Goal: Task Accomplishment & Management: Use online tool/utility

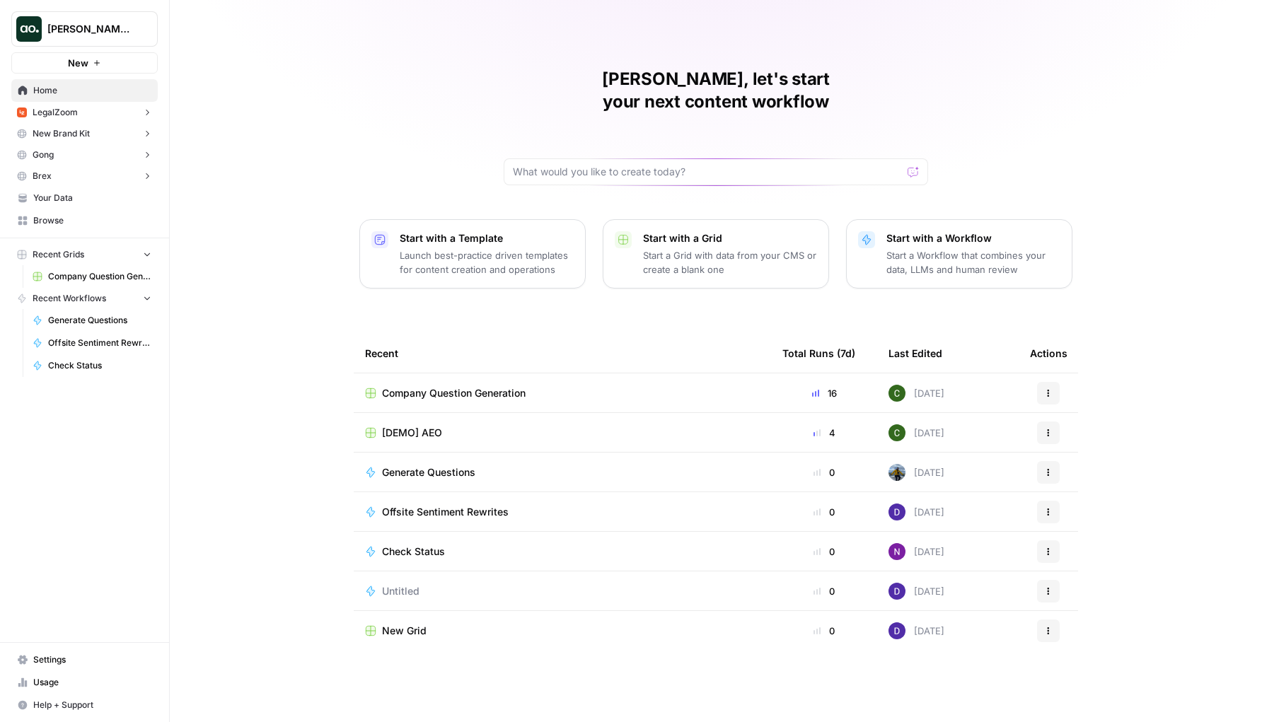
click at [417, 456] on td "Generate Questions" at bounding box center [562, 472] width 417 height 39
click at [417, 466] on span "Generate Questions" at bounding box center [428, 473] width 93 height 14
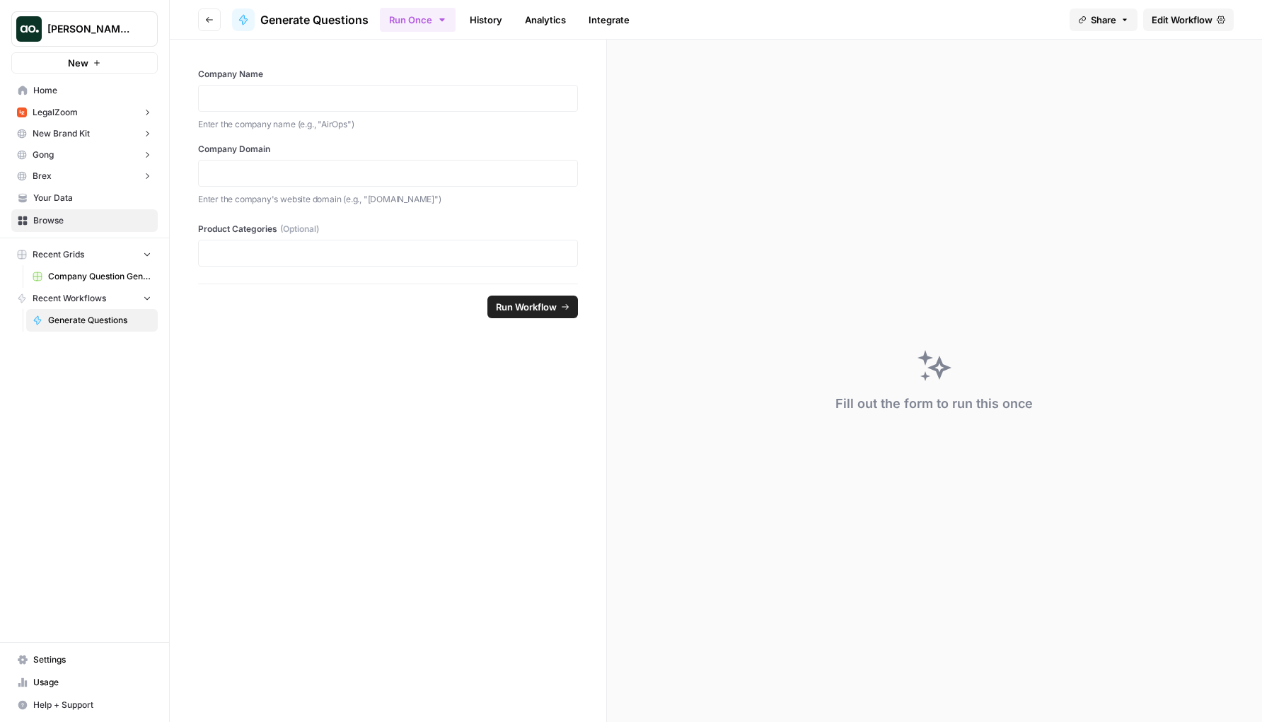
click at [1216, 14] on link "Edit Workflow" at bounding box center [1188, 19] width 91 height 23
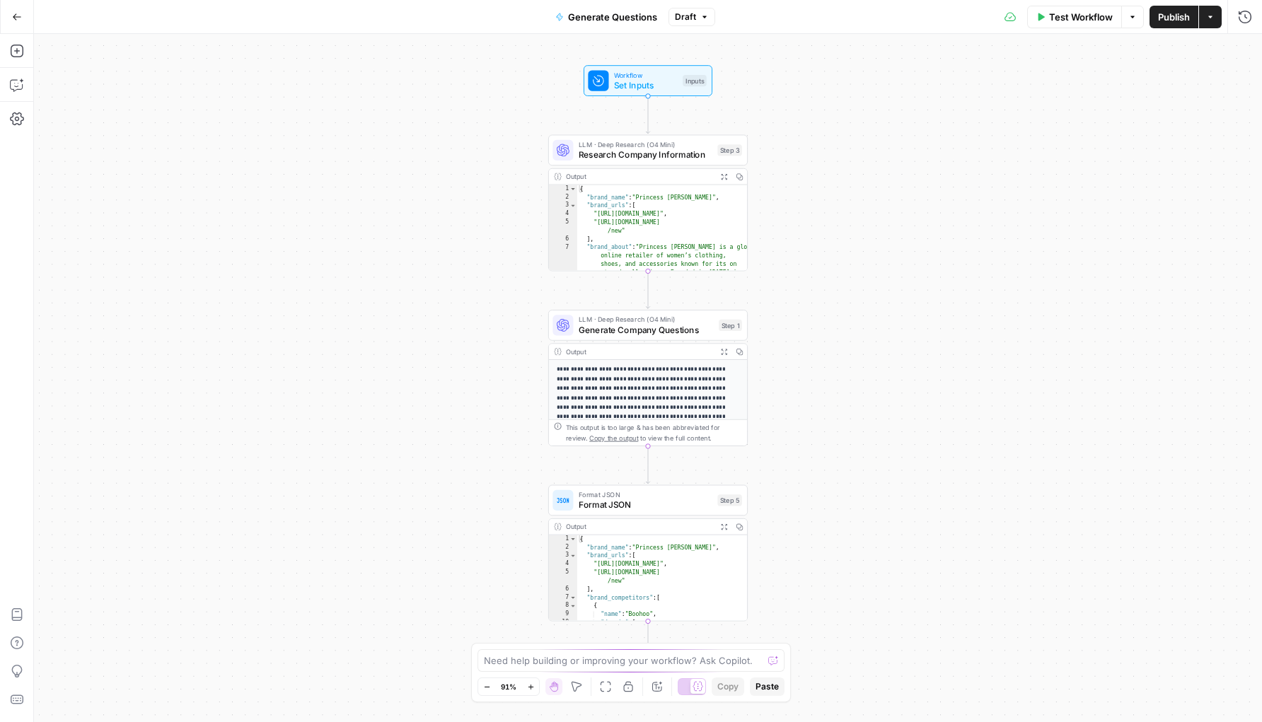
click at [14, 16] on icon "button" at bounding box center [17, 17] width 10 height 10
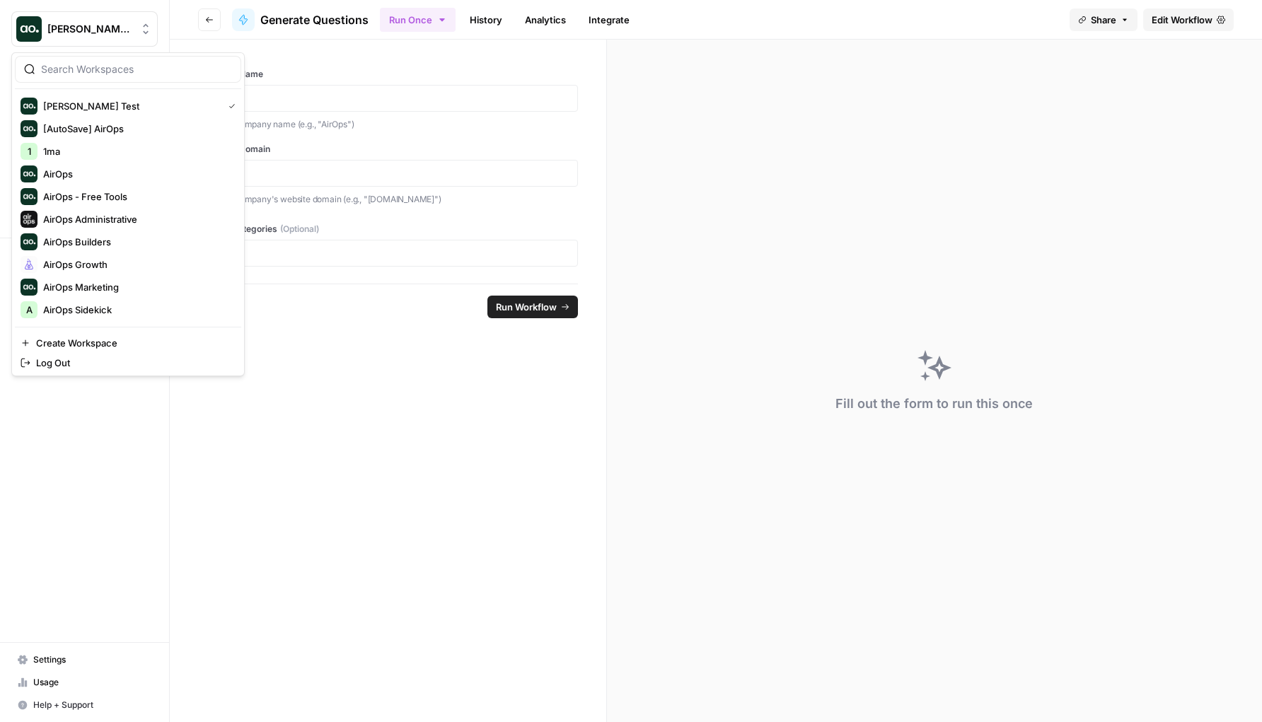
click at [67, 24] on span "Dillon Test" at bounding box center [90, 29] width 86 height 14
click at [98, 180] on span "AirOps" at bounding box center [136, 174] width 187 height 14
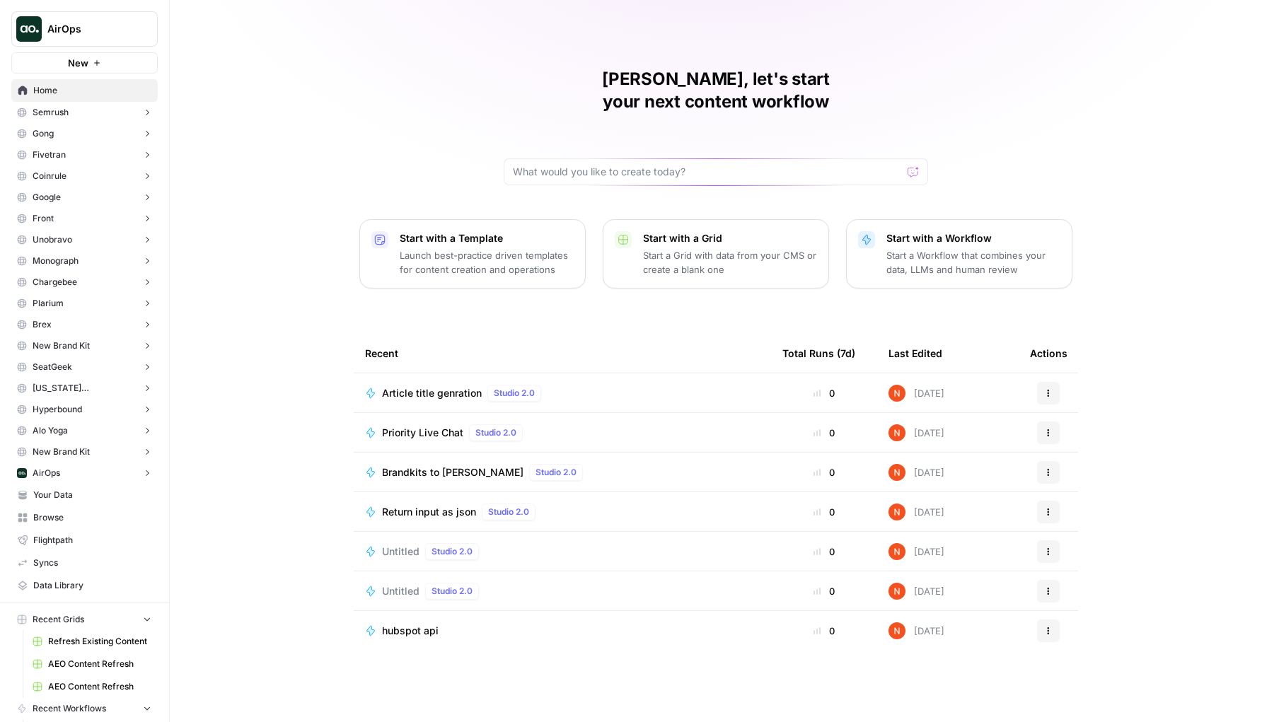
click at [444, 386] on span "Article title genration" at bounding box center [432, 393] width 100 height 14
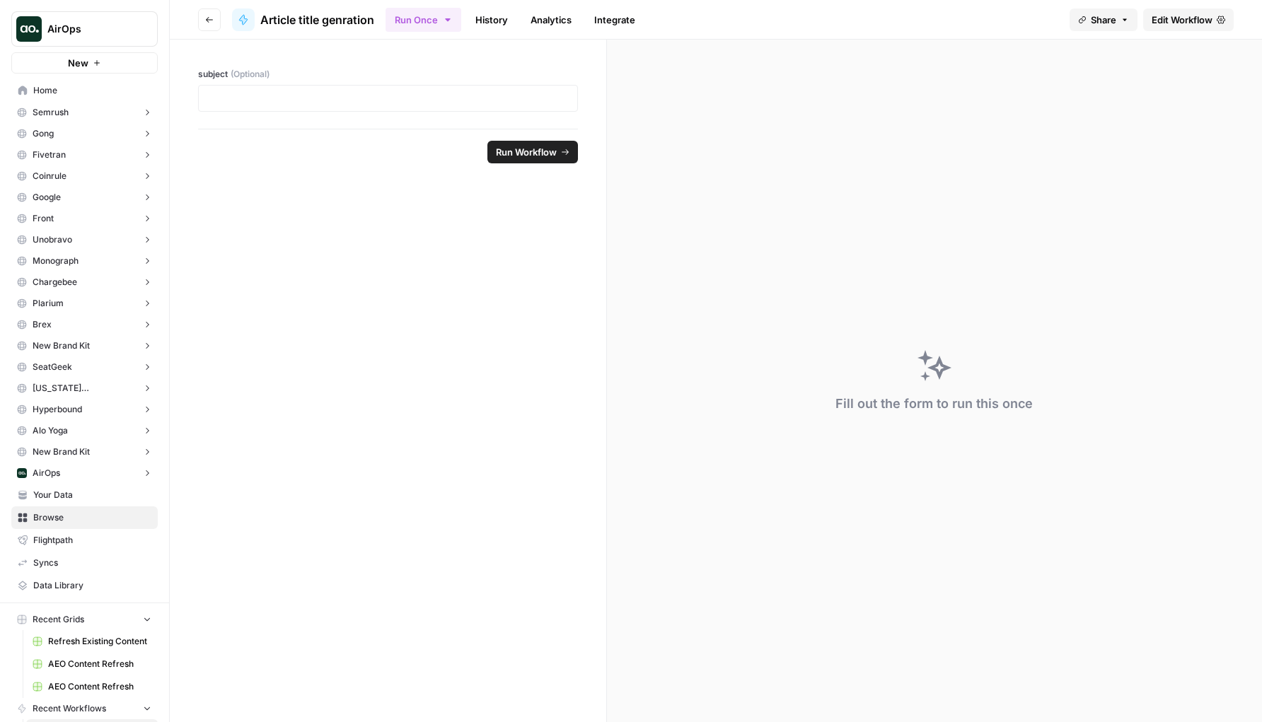
click at [1164, 14] on span "Edit Workflow" at bounding box center [1182, 20] width 61 height 14
